Goal: Task Accomplishment & Management: Manage account settings

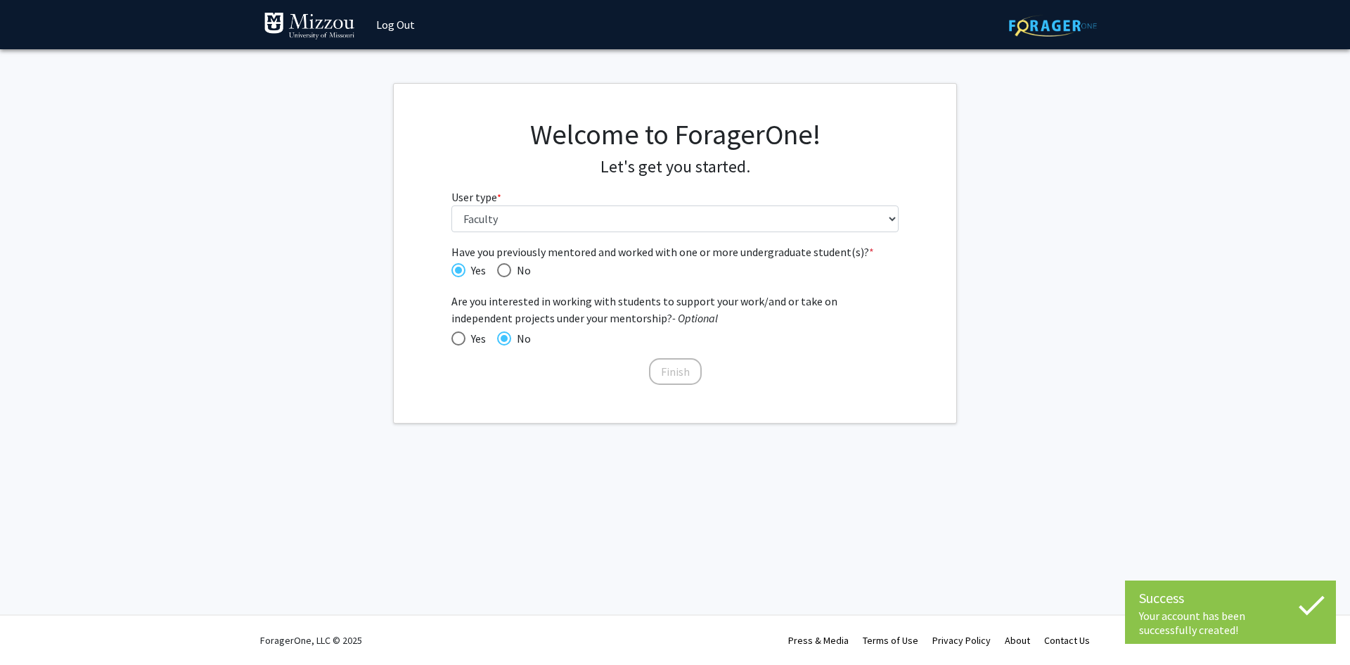
select select "5: faculty"
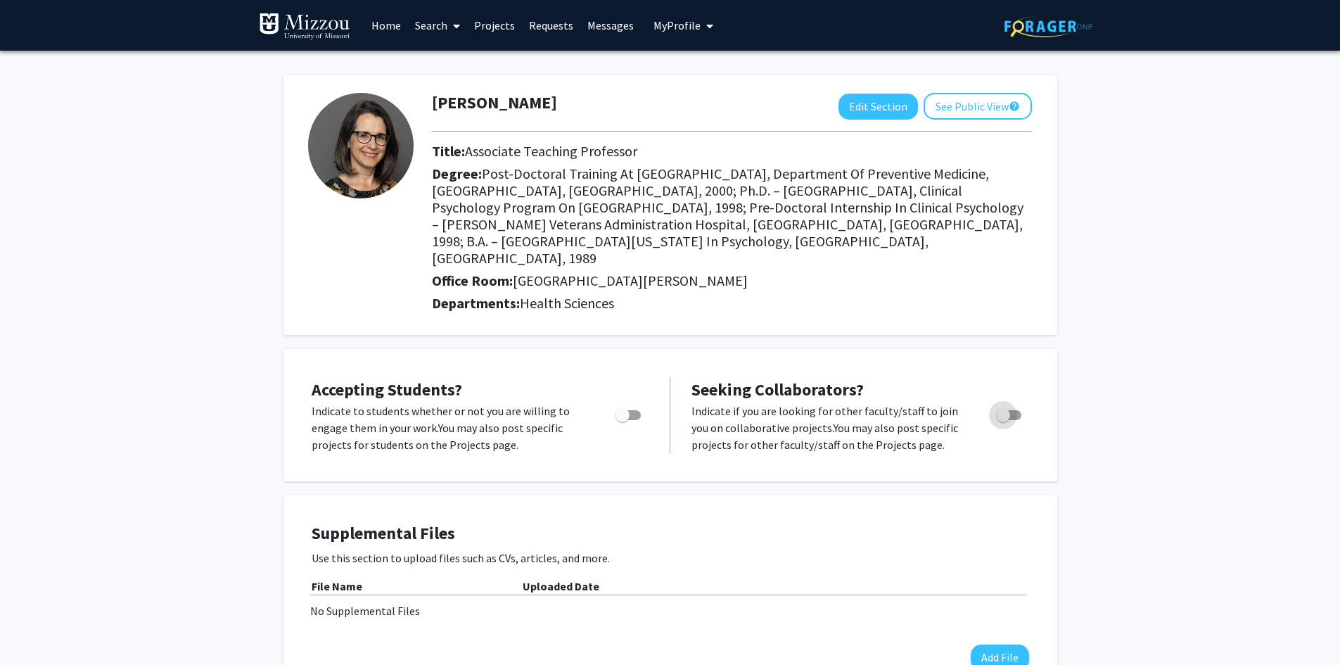
click at [1013, 410] on span "Toggle" at bounding box center [1008, 415] width 25 height 10
click at [1003, 420] on input "Toggle" at bounding box center [1002, 420] width 1 height 1
checkbox input "true"
click at [1008, 644] on button "Add File" at bounding box center [1000, 657] width 58 height 26
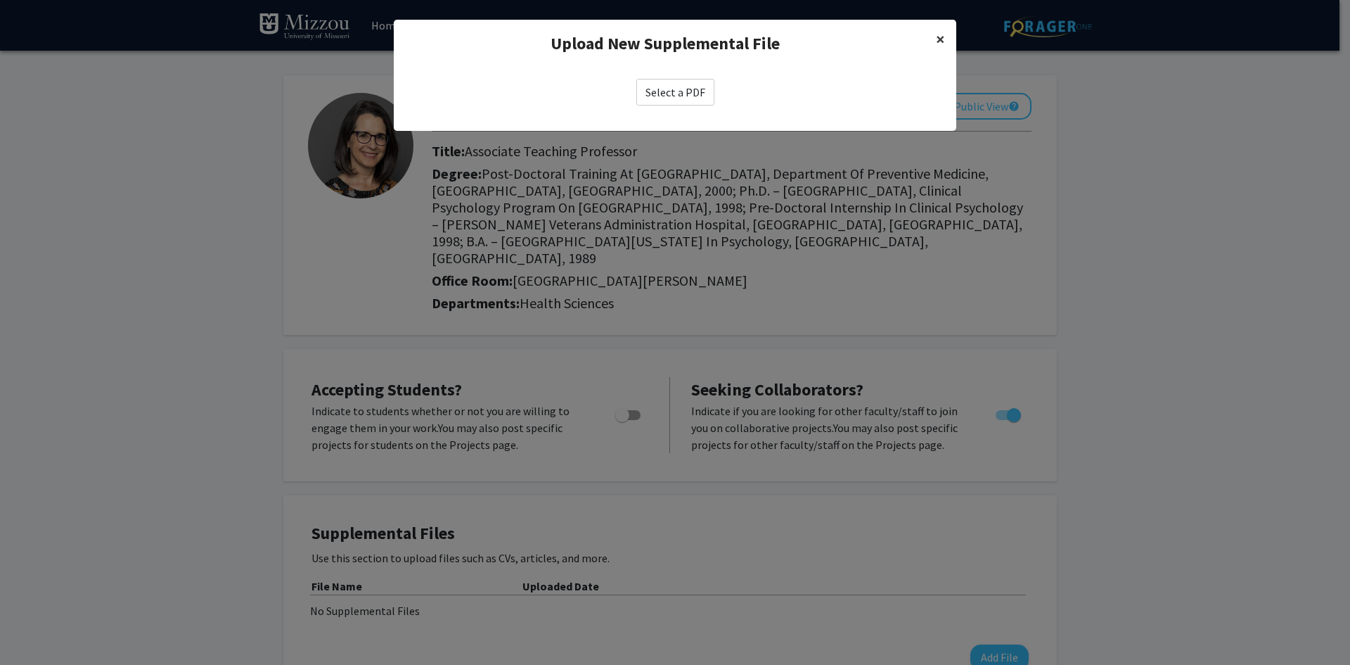
click at [937, 46] on span "×" at bounding box center [940, 39] width 9 height 22
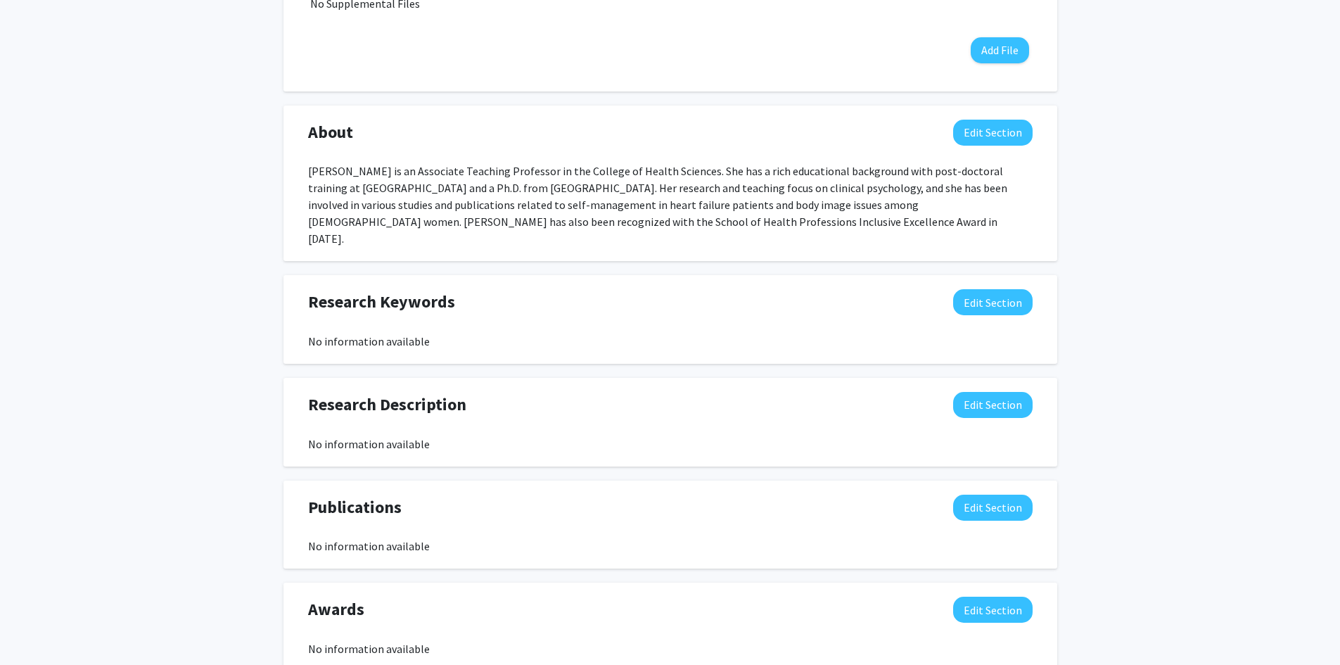
scroll to position [606, 0]
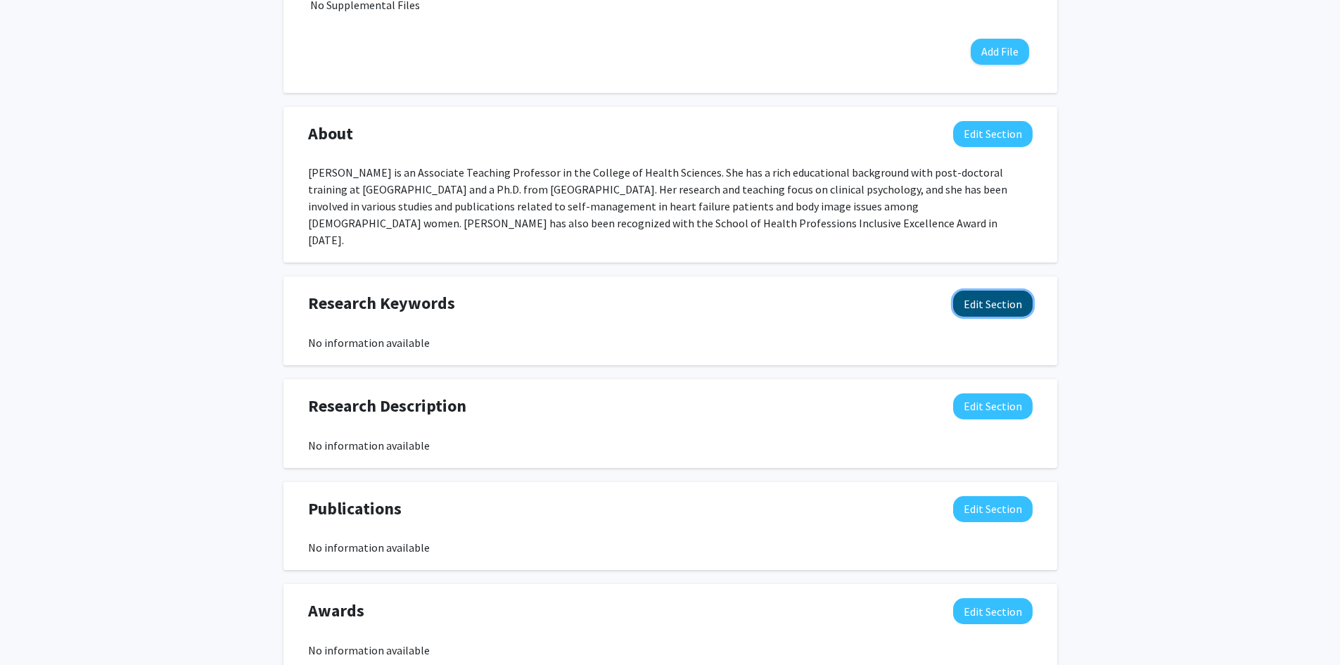
click at [995, 290] on button "Edit Section" at bounding box center [992, 303] width 79 height 26
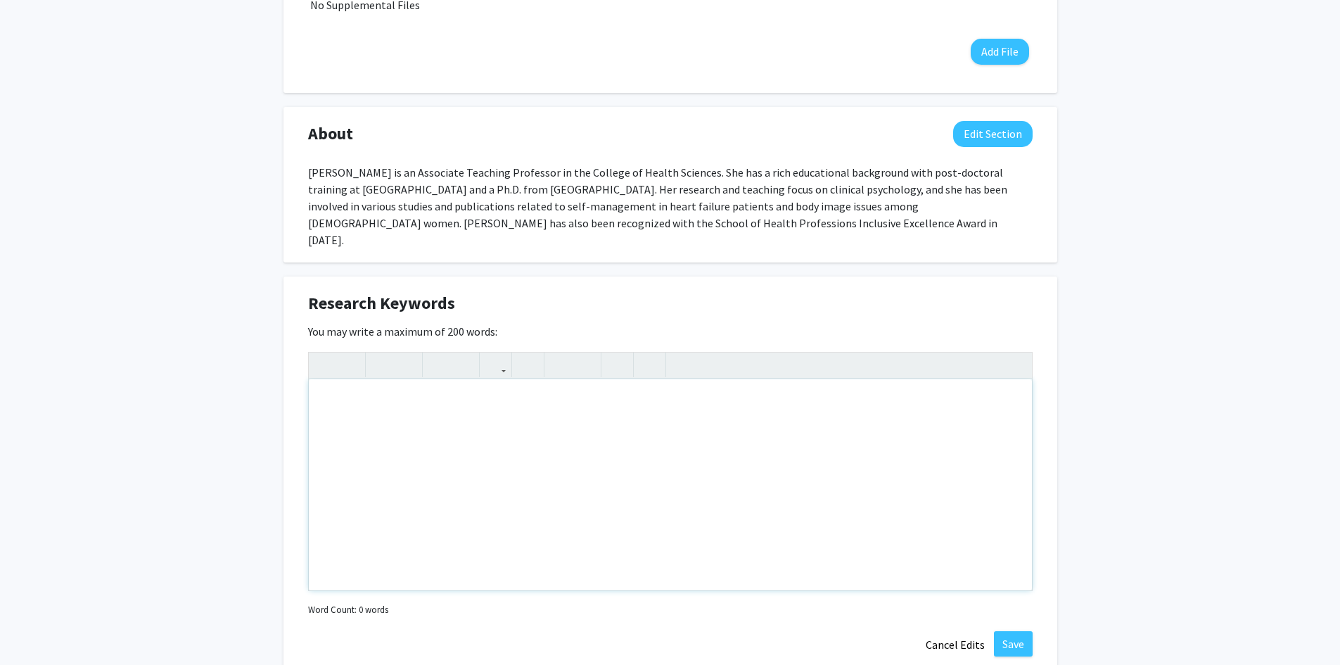
click at [587, 379] on div "Note to users with screen readers: Please deactivate our accessibility plugin f…" at bounding box center [670, 484] width 723 height 211
type textarea "Strengths-based hig"
type textarea "Effective teaching"
type textarea "e"
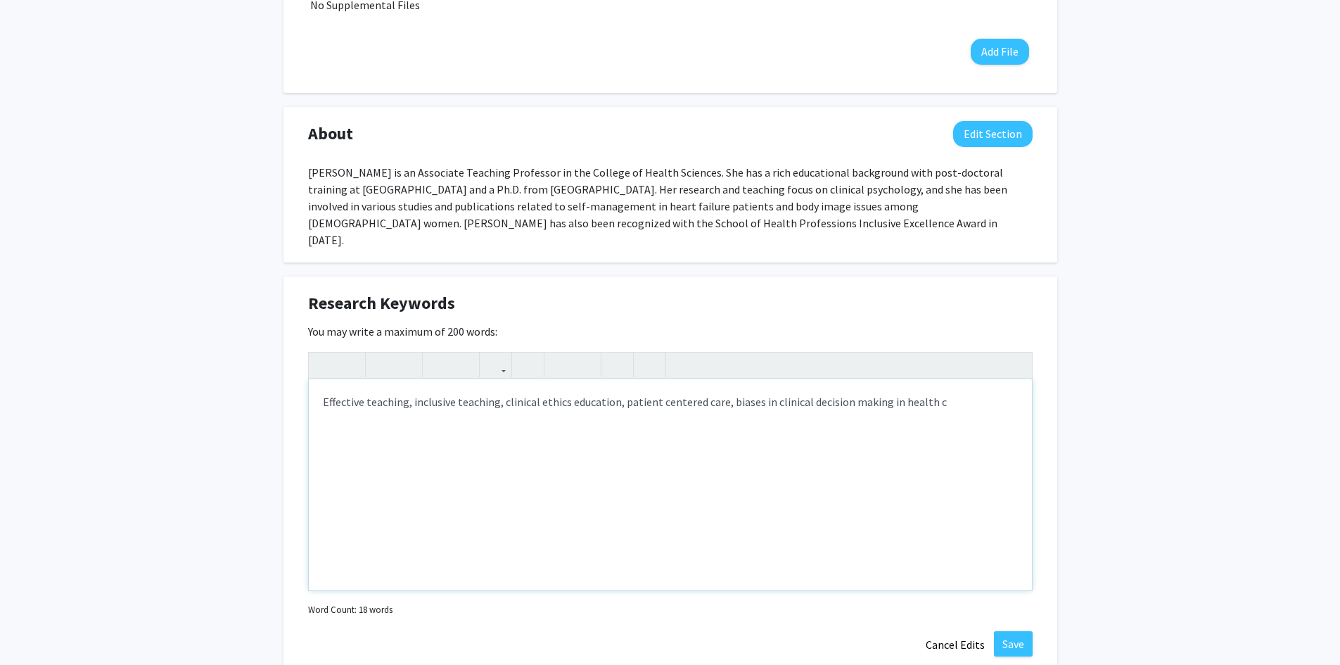
type textarea "Effective teaching, inclusive teaching, clinical ethics education, patient cent…"
click at [1007, 631] on button "Save" at bounding box center [1013, 643] width 39 height 25
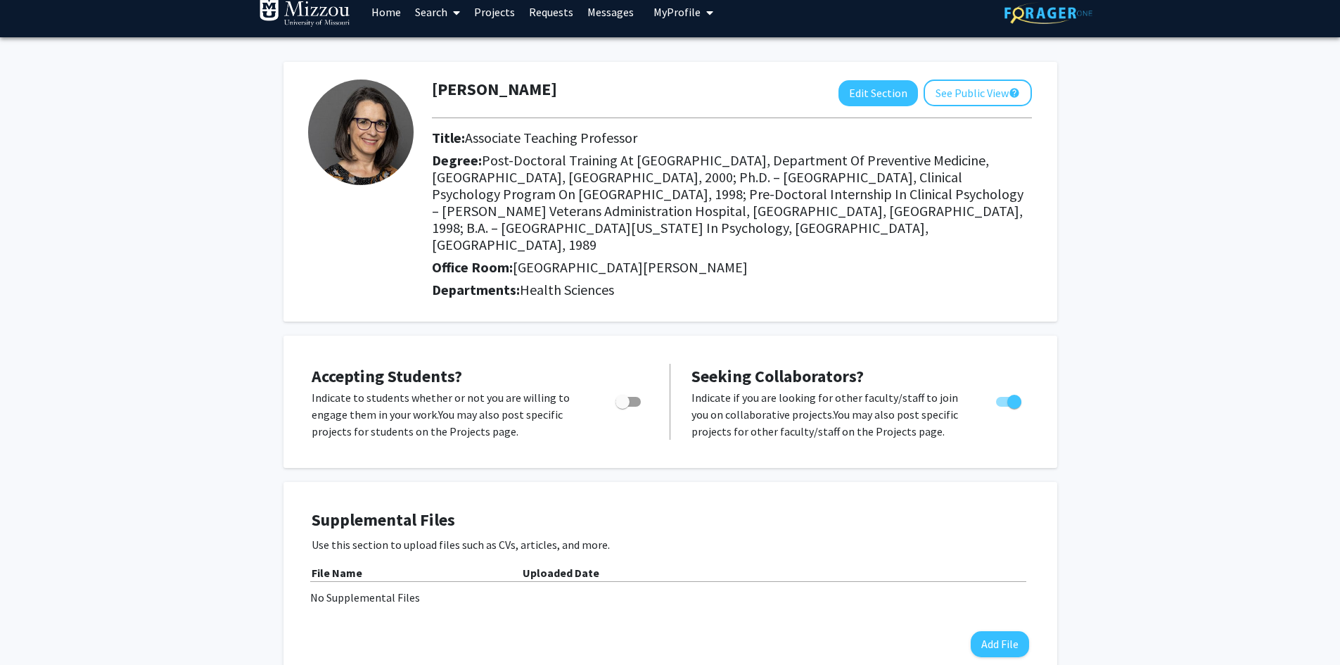
scroll to position [0, 0]
